Goal: Check status: Check status

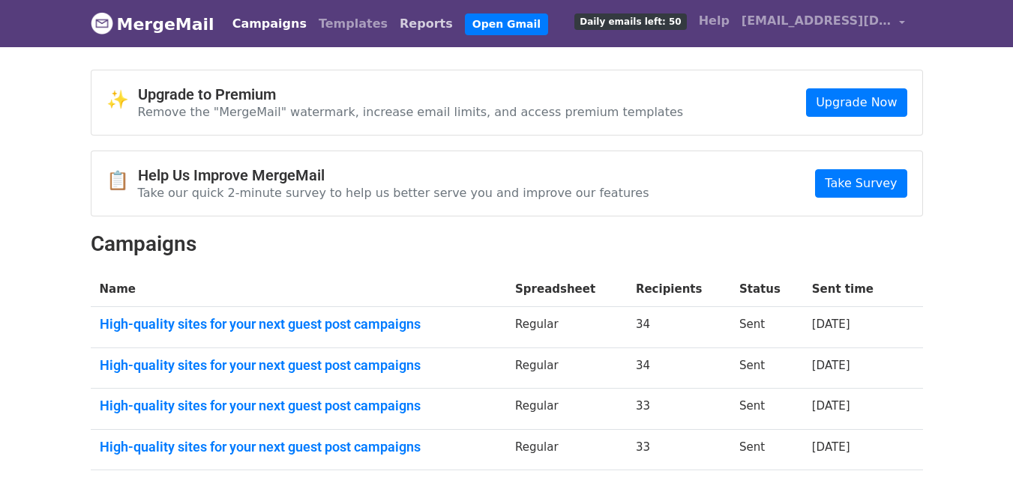
click at [394, 27] on link "Reports" at bounding box center [426, 24] width 65 height 30
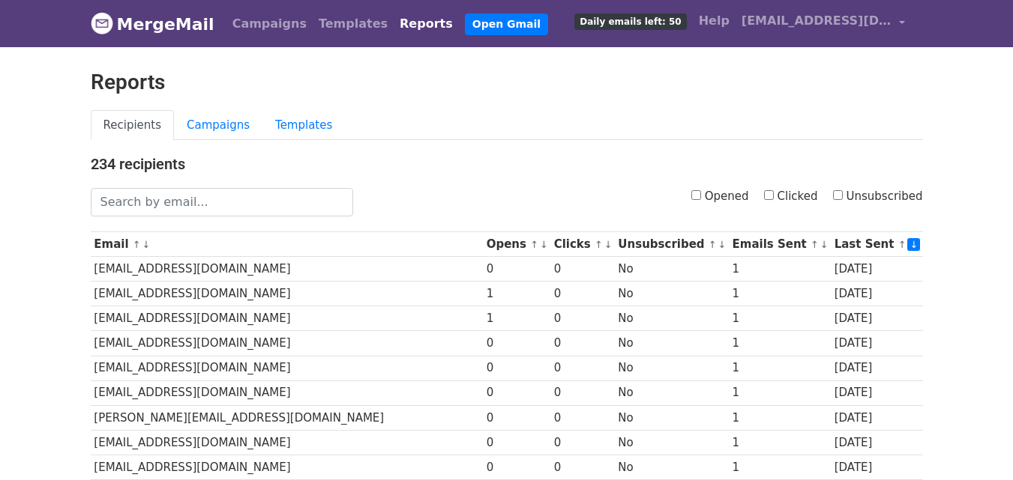
click at [701, 194] on input "Opened" at bounding box center [696, 195] width 10 height 10
checkbox input "true"
